Goal: Information Seeking & Learning: Find specific fact

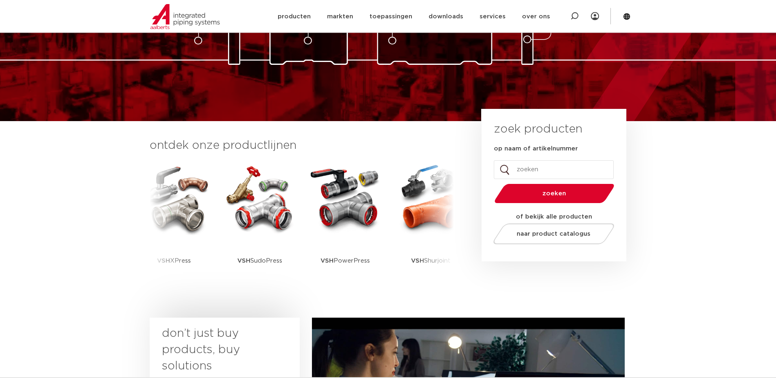
scroll to position [125, 0]
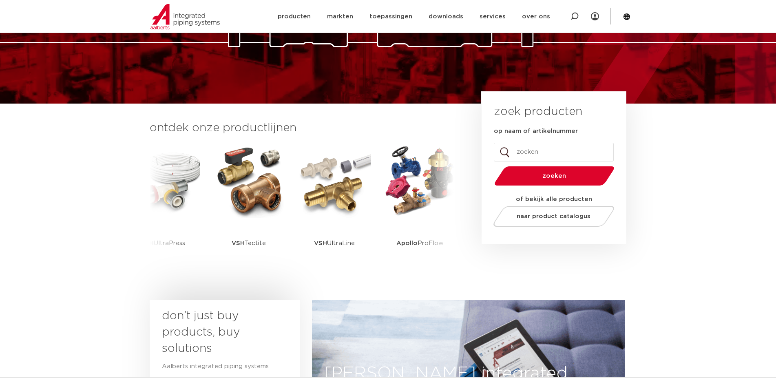
click at [549, 201] on div "naar product catalogus" at bounding box center [550, 215] width 112 height 34
click at [536, 150] on input "op naam of artikelnummer" at bounding box center [554, 152] width 120 height 19
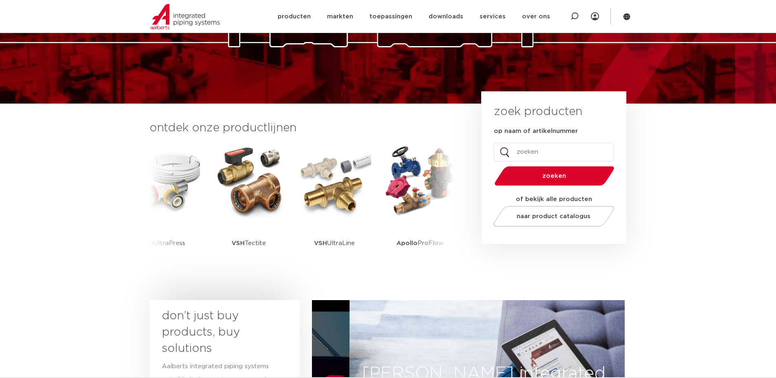
type input "u"
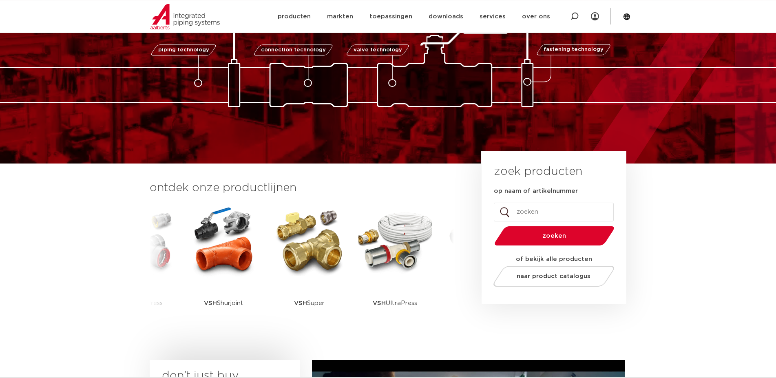
scroll to position [0, 0]
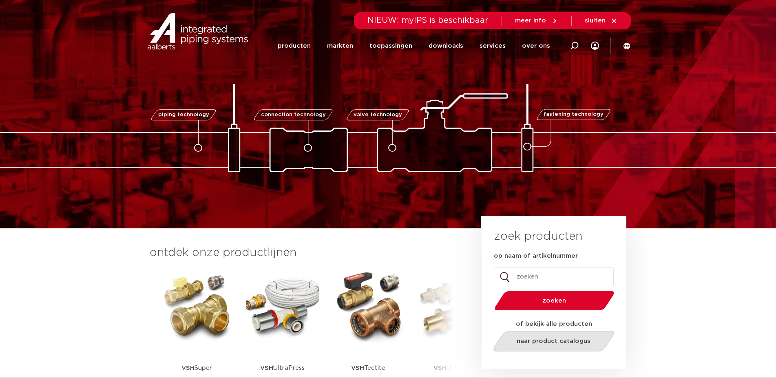
click at [545, 339] on span "naar product catalogus" at bounding box center [553, 341] width 74 height 6
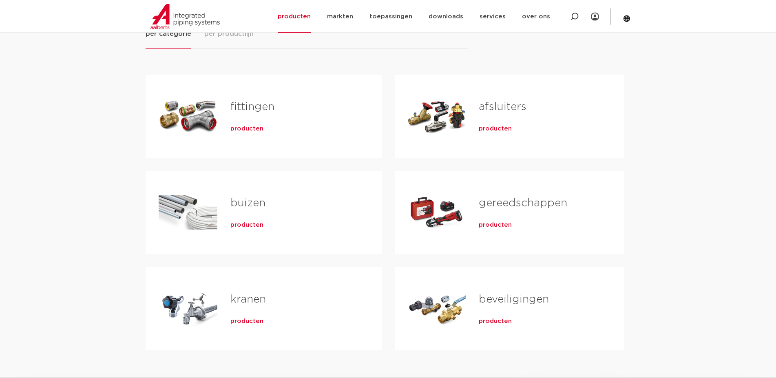
scroll to position [125, 0]
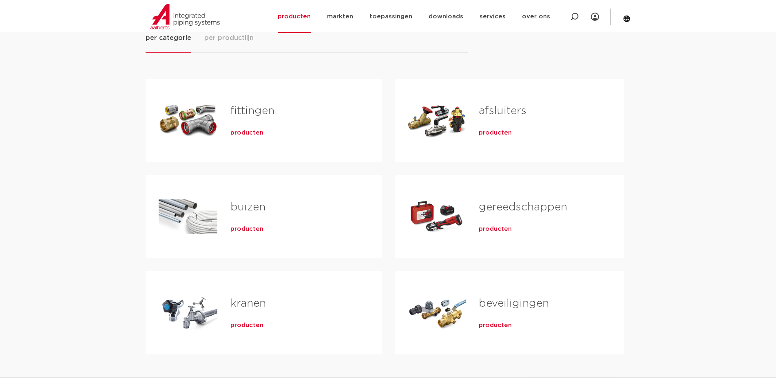
click at [504, 211] on link "gereedschappen" at bounding box center [522, 207] width 88 height 11
click at [503, 230] on span "producten" at bounding box center [494, 229] width 33 height 8
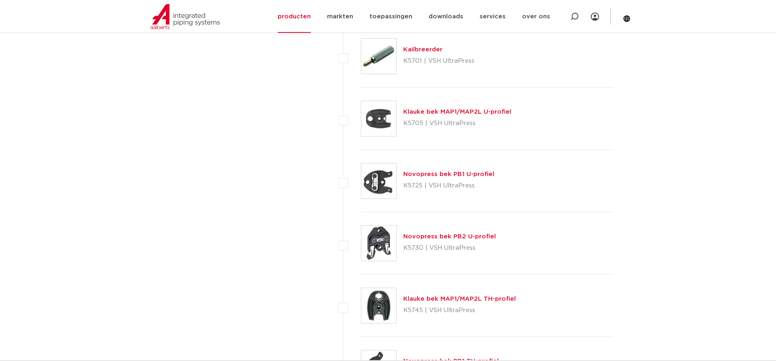
scroll to position [1226, 0]
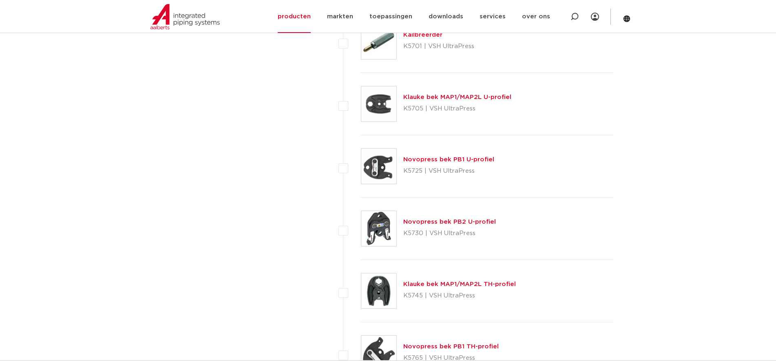
click at [441, 158] on link "Novopress bek PB1 U-profiel" at bounding box center [448, 160] width 91 height 6
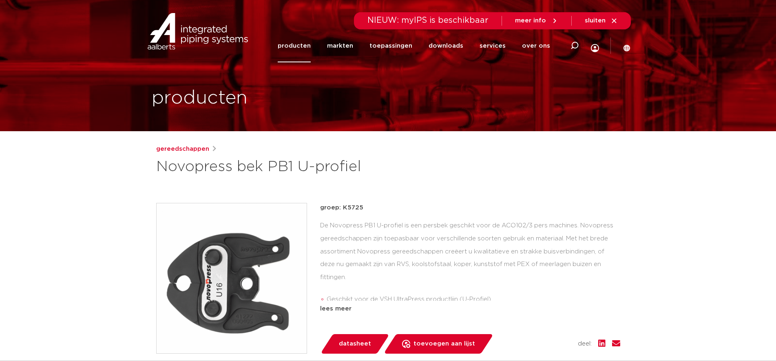
drag, startPoint x: 348, startPoint y: 207, endPoint x: 374, endPoint y: 205, distance: 25.7
click at [374, 206] on p "groep: K5725" at bounding box center [470, 208] width 300 height 10
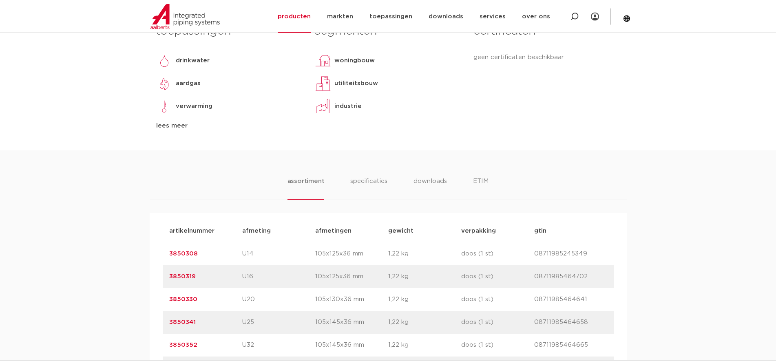
scroll to position [416, 0]
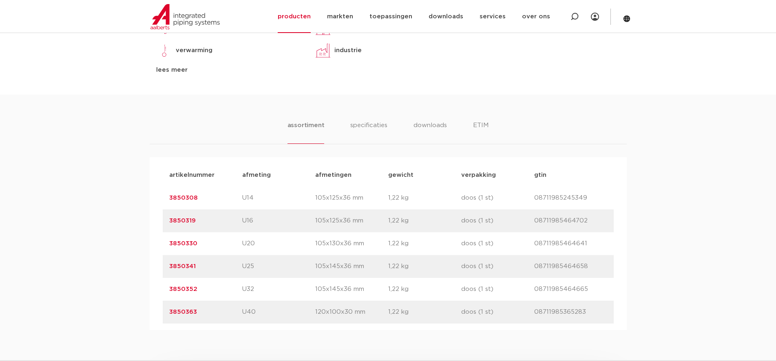
drag, startPoint x: 193, startPoint y: 218, endPoint x: 154, endPoint y: 215, distance: 38.8
click at [154, 215] on div "artikelnummer afmeting [GEOGRAPHIC_DATA] gewicht verpakking gtin artikelnummer …" at bounding box center [388, 243] width 477 height 173
click at [216, 222] on p "3850319" at bounding box center [205, 221] width 73 height 10
drag, startPoint x: 232, startPoint y: 221, endPoint x: 260, endPoint y: 220, distance: 27.7
click at [260, 220] on div "artikelnummer 3850319 afmeting U16 [GEOGRAPHIC_DATA] 105x125x36 mm gewicht 1,22…" at bounding box center [388, 220] width 451 height 23
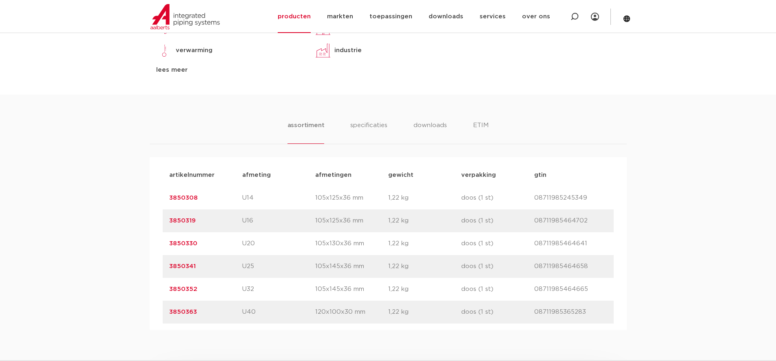
click at [260, 220] on p "U16" at bounding box center [278, 221] width 73 height 10
click at [238, 220] on div "artikelnummer 3850319 afmeting U16 afmetingen 105x125x36 mm gewicht 1,22 kg ver…" at bounding box center [388, 220] width 451 height 23
drag, startPoint x: 238, startPoint y: 220, endPoint x: 227, endPoint y: 220, distance: 10.2
click at [236, 220] on p "3850319" at bounding box center [205, 221] width 73 height 10
drag, startPoint x: 227, startPoint y: 220, endPoint x: 258, endPoint y: 224, distance: 30.9
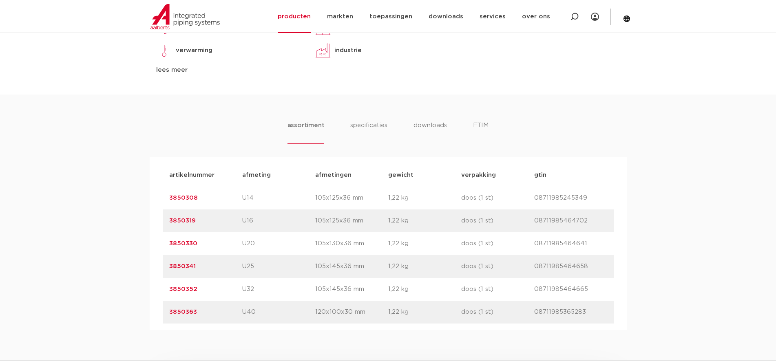
click at [258, 224] on div "artikelnummer 3850319 afmeting U16 afmetingen 105x125x36 mm gewicht 1,22 kg ver…" at bounding box center [388, 220] width 451 height 23
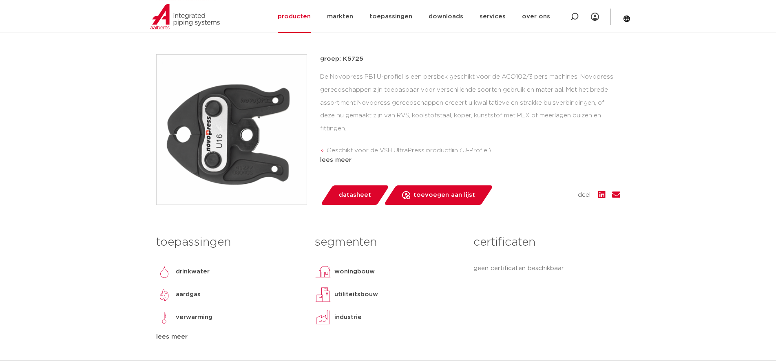
scroll to position [125, 0]
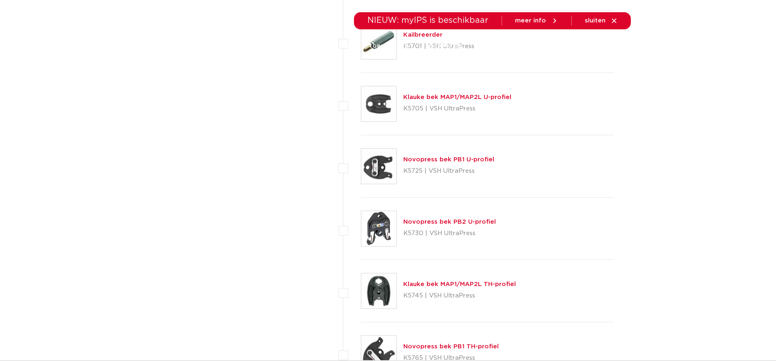
scroll to position [1226, 0]
drag, startPoint x: 449, startPoint y: 216, endPoint x: 449, endPoint y: 221, distance: 4.5
click at [449, 220] on div "Novopress bek PB2 U-profiel K5730 | VSH UltraPress" at bounding box center [487, 229] width 253 height 62
click at [448, 221] on link "Novopress bek PB2 U-profiel" at bounding box center [449, 222] width 93 height 6
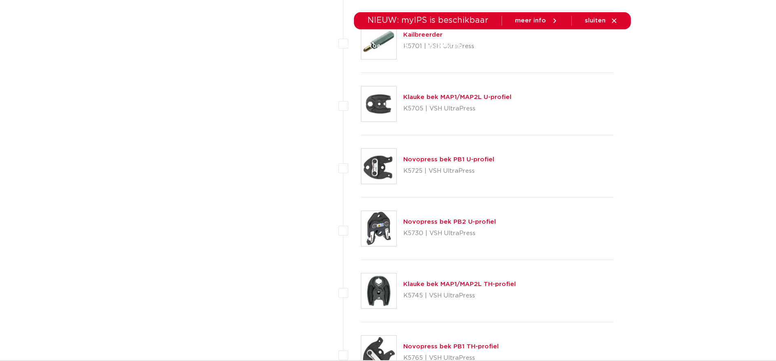
click at [436, 160] on link "Novopress bek PB1 U-profiel" at bounding box center [448, 160] width 91 height 6
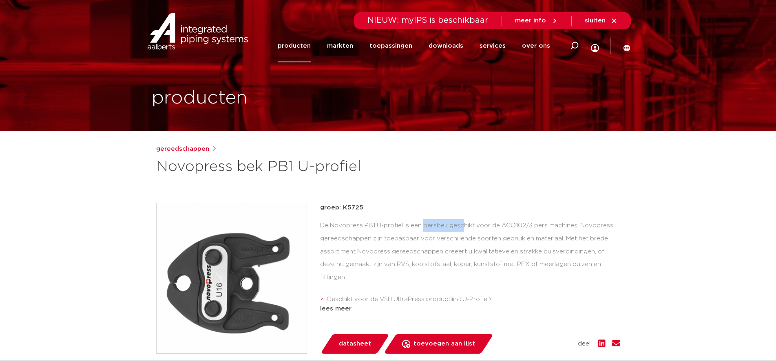
drag, startPoint x: 364, startPoint y: 224, endPoint x: 401, endPoint y: 225, distance: 36.7
click at [401, 225] on div "De Novopress PB1 U-profiel is een persbek geschikt voor de ACO102/3 pers machin…" at bounding box center [470, 260] width 300 height 82
drag, startPoint x: 401, startPoint y: 225, endPoint x: 370, endPoint y: 228, distance: 32.0
click at [370, 228] on div "De Novopress PB1 U-profiel is een persbek geschikt voor de ACO102/3 pers machin…" at bounding box center [470, 260] width 300 height 82
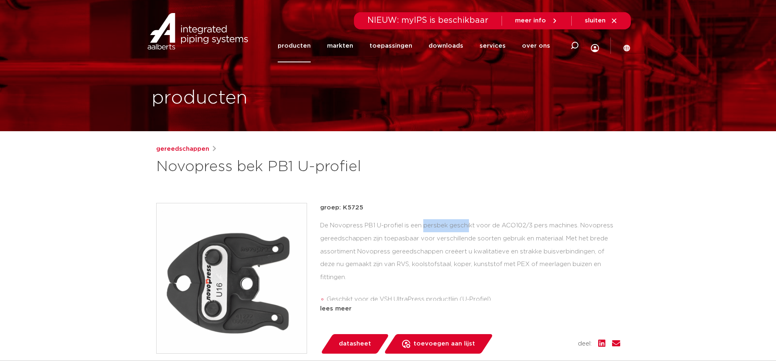
click at [369, 227] on div "De Novopress PB1 U-profiel is een persbek geschikt voor de ACO102/3 pers machin…" at bounding box center [470, 260] width 300 height 82
drag, startPoint x: 363, startPoint y: 225, endPoint x: 401, endPoint y: 223, distance: 38.4
click at [401, 223] on div "De Novopress PB1 U-profiel is een persbek geschikt voor de ACO102/3 pers machin…" at bounding box center [470, 260] width 300 height 82
drag, startPoint x: 401, startPoint y: 228, endPoint x: 367, endPoint y: 227, distance: 34.3
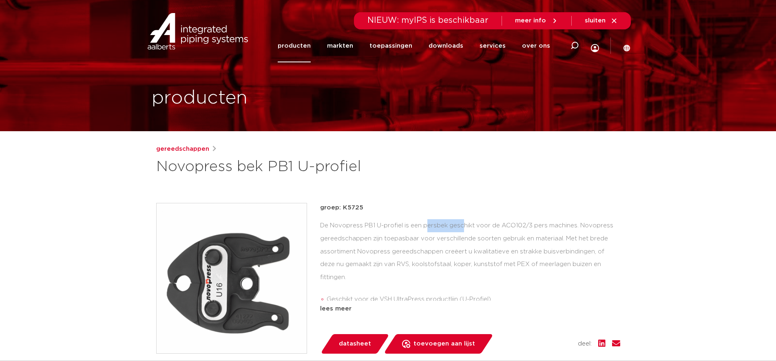
click at [367, 227] on div "De Novopress PB1 U-profiel is een persbek geschikt voor de ACO102/3 pers machin…" at bounding box center [470, 260] width 300 height 82
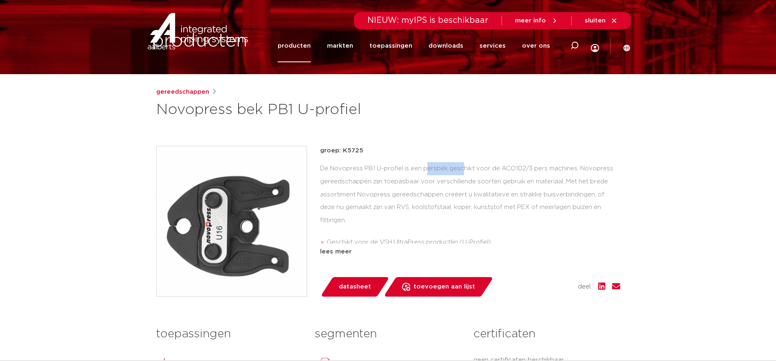
scroll to position [83, 0]
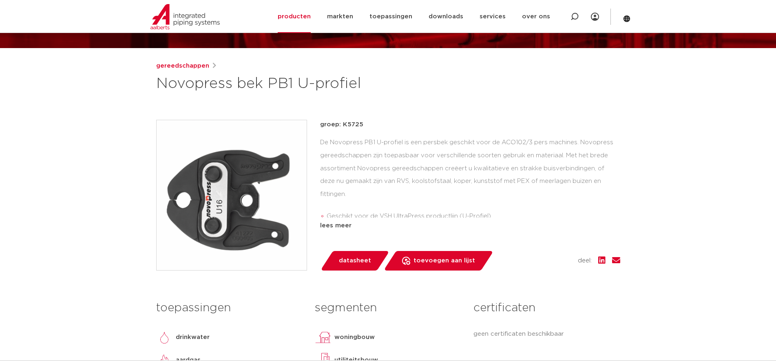
click at [516, 176] on div "De Novopress PB1 U-profiel is een persbek geschikt voor de ACO102/3 pers machin…" at bounding box center [470, 177] width 300 height 82
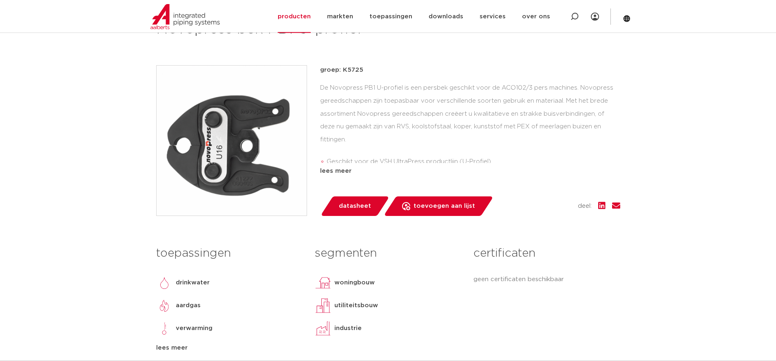
scroll to position [249, 0]
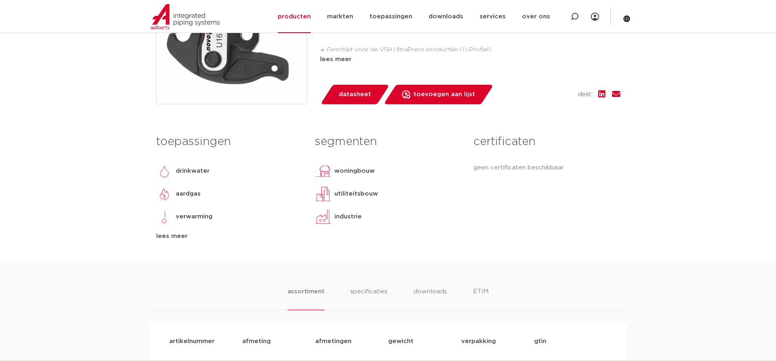
click at [327, 62] on div "lees meer" at bounding box center [470, 60] width 300 height 10
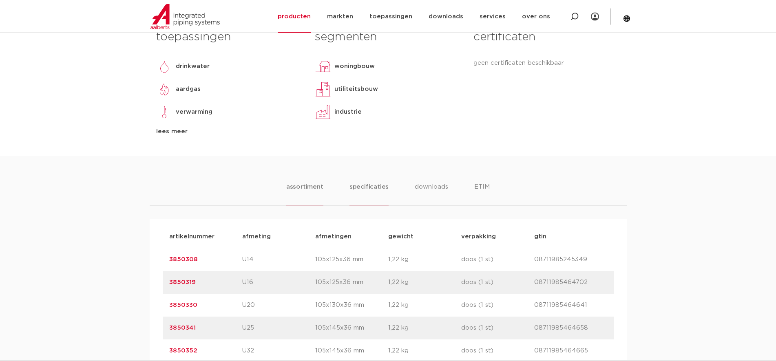
scroll to position [416, 0]
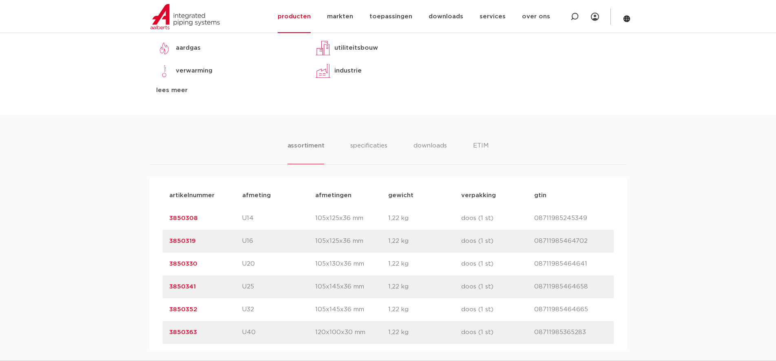
drag, startPoint x: 205, startPoint y: 227, endPoint x: 200, endPoint y: 278, distance: 51.1
click at [161, 226] on div "artikelnummer afmeting [GEOGRAPHIC_DATA] gewicht verpakking gtin artikelnummer …" at bounding box center [388, 264] width 477 height 173
copy link "3850319"
